Goal: Information Seeking & Learning: Understand process/instructions

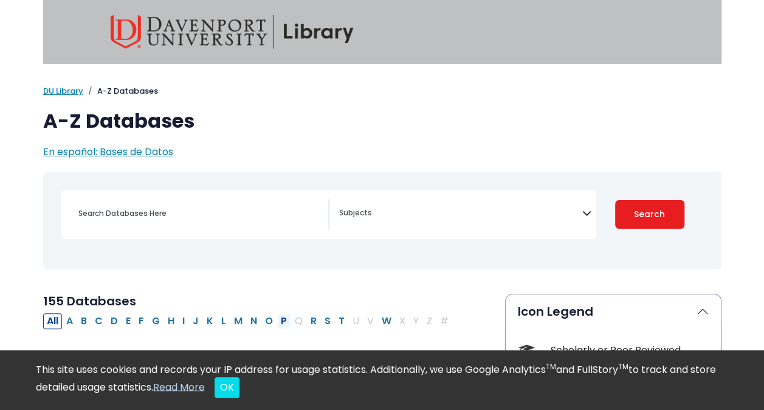
click at [277, 323] on button "P" at bounding box center [283, 321] width 13 height 16
select select "Database Subject Filter"
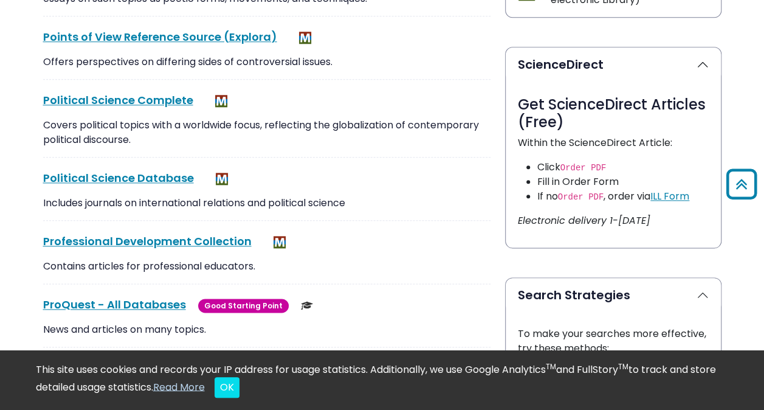
scroll to position [623, 0]
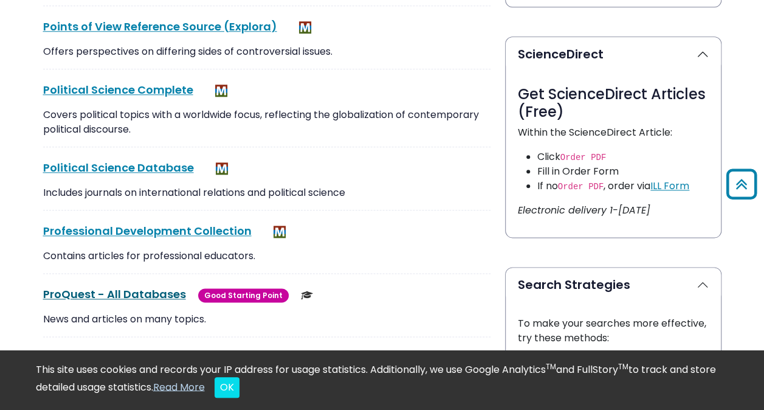
click at [129, 293] on link "ProQuest - All Databases This link opens in a new window" at bounding box center [114, 293] width 143 height 15
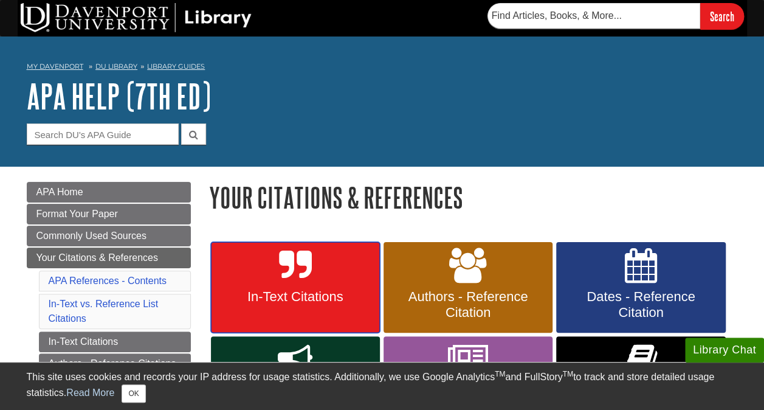
click at [280, 292] on span "In-Text Citations" at bounding box center [295, 297] width 151 height 16
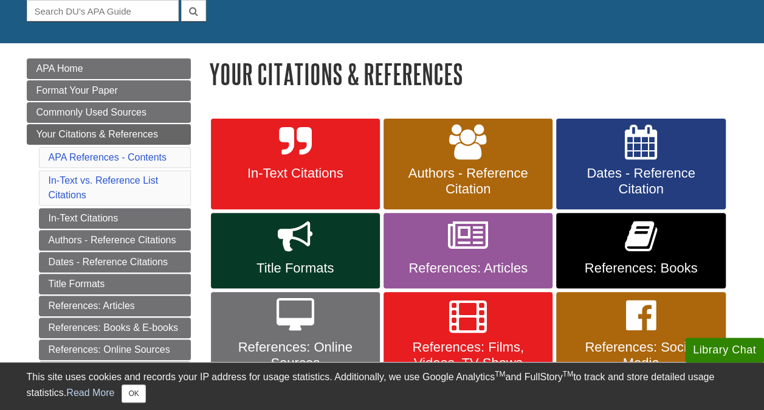
scroll to position [140, 0]
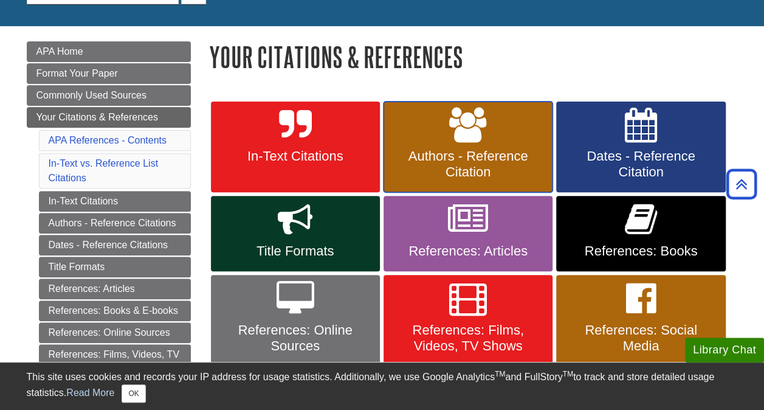
click at [470, 170] on span "Authors - Reference Citation" at bounding box center [468, 164] width 151 height 32
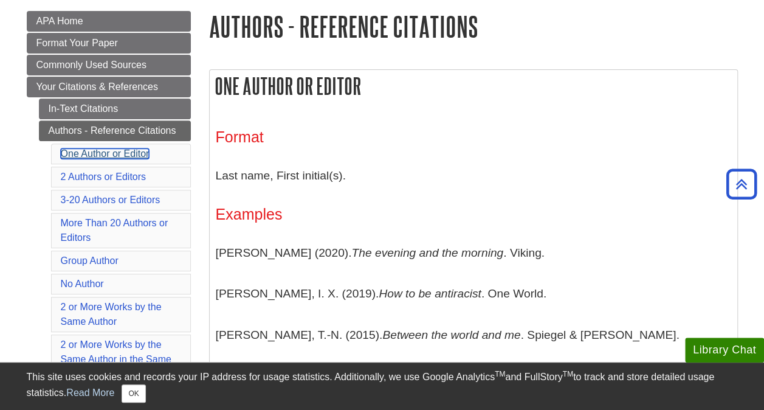
click at [137, 150] on link "One Author or Editor" at bounding box center [105, 153] width 89 height 10
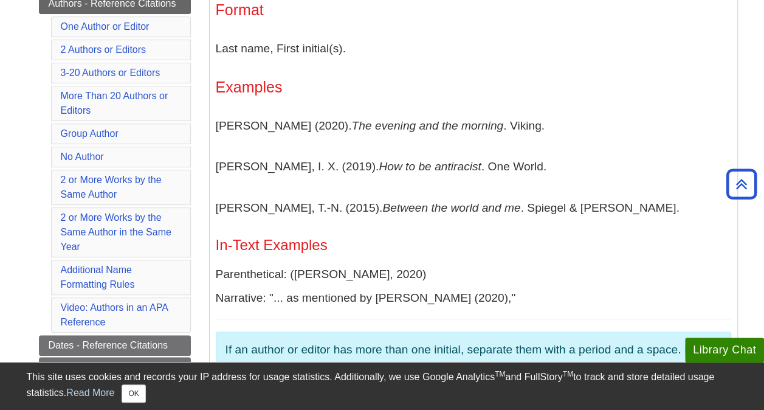
scroll to position [305, 0]
